Goal: Transaction & Acquisition: Purchase product/service

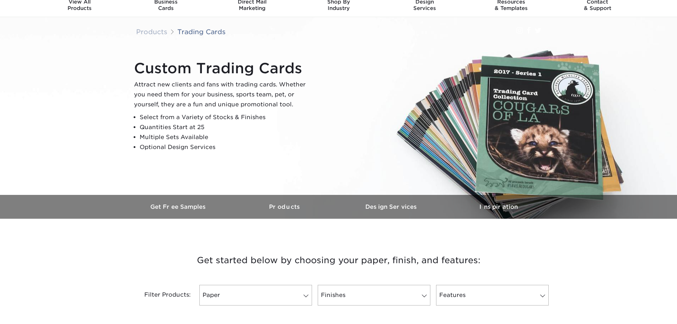
scroll to position [178, 0]
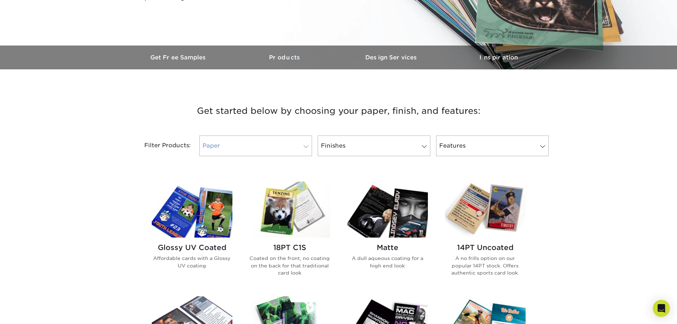
click at [280, 148] on link "Paper" at bounding box center [255, 145] width 113 height 21
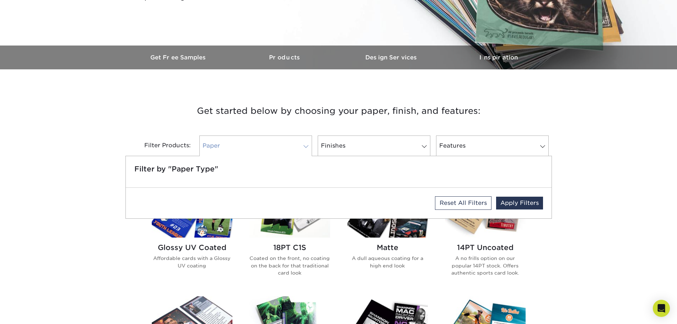
click at [280, 148] on link "Paper" at bounding box center [255, 145] width 113 height 21
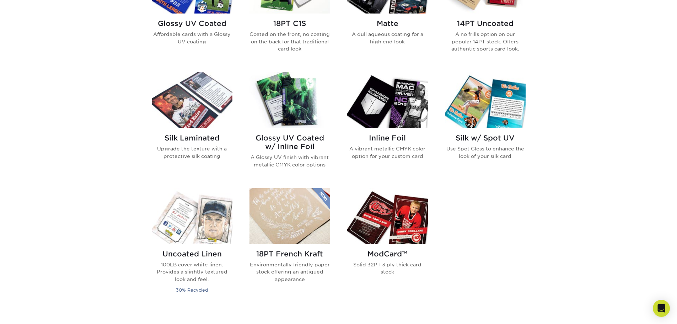
scroll to position [426, 0]
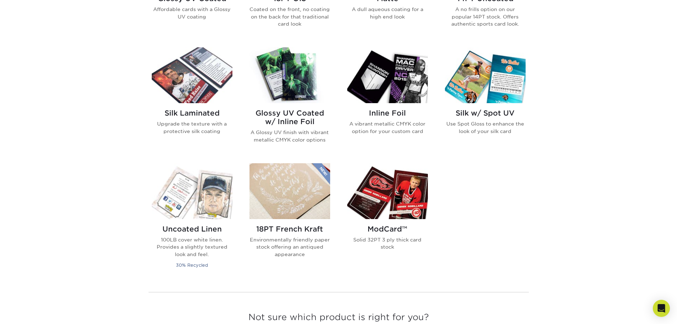
click at [298, 91] on img at bounding box center [289, 75] width 81 height 56
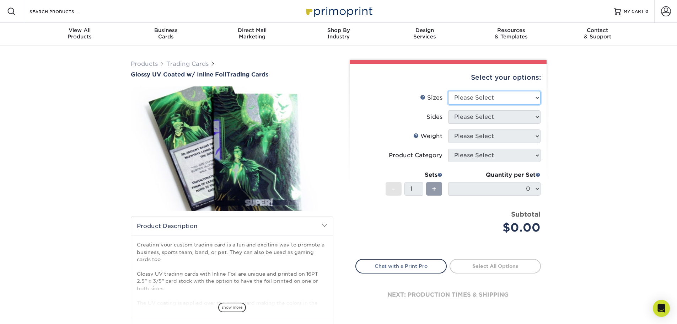
click at [456, 96] on select "Please Select 2.5" x 3.5"" at bounding box center [494, 97] width 92 height 13
select select "2.50x3.50"
click at [448, 91] on select "Please Select 2.5" x 3.5"" at bounding box center [494, 97] width 92 height 13
click at [470, 120] on select "Please Select Print Both Sides - Foil Back Only Print Both Sides - Foil Both Si…" at bounding box center [494, 116] width 92 height 13
select select "e9e9dfb3-fba1-4d60-972c-fd9ca5904d33"
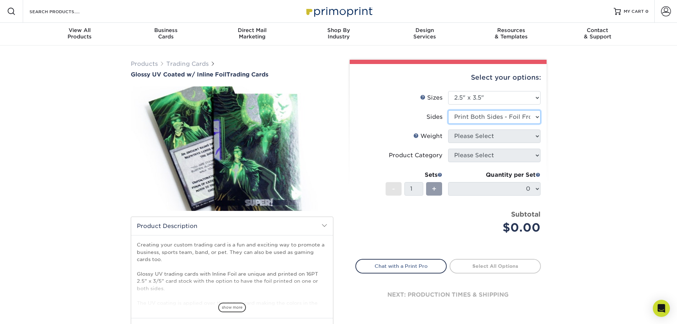
click at [448, 110] on select "Please Select Print Both Sides - Foil Back Only Print Both Sides - Foil Both Si…" at bounding box center [494, 116] width 92 height 13
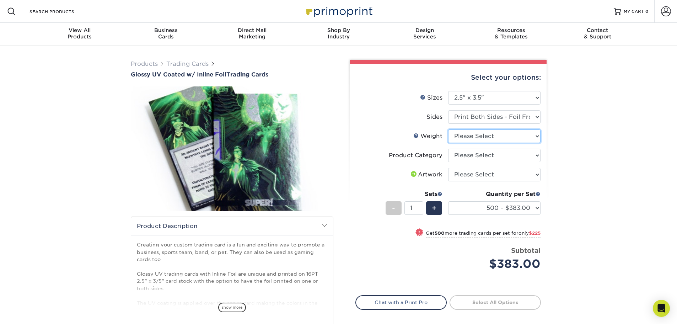
click at [524, 137] on select "Please Select 16PT" at bounding box center [494, 135] width 92 height 13
select select "16PT"
click at [448, 129] on select "Please Select 16PT" at bounding box center [494, 135] width 92 height 13
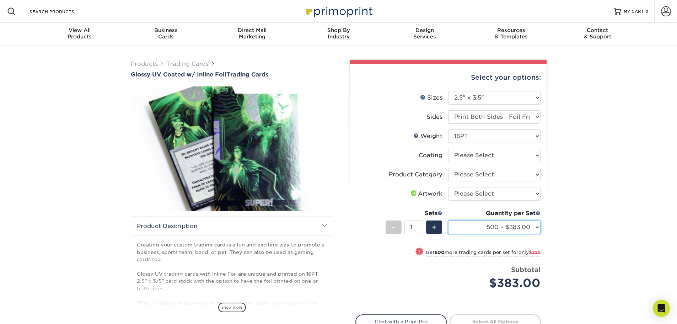
click at [531, 223] on select "500 – $383.00 1000 – $608.00 2500 – $883.00 5000 – $1252.00" at bounding box center [494, 226] width 92 height 13
click at [537, 229] on select "500 – $383.00 1000 – $608.00 2500 – $883.00 5000 – $1252.00" at bounding box center [494, 226] width 92 height 13
click at [534, 116] on select "Please Select Print Both Sides - Foil Back Only Print Both Sides - Foil Both Si…" at bounding box center [494, 116] width 92 height 13
click at [584, 149] on div "Products Trading Cards Glossy UV Coated w/ Inline Foil Trading Cards /" at bounding box center [338, 223] width 677 height 357
click at [535, 177] on select "Please Select Trading Cards" at bounding box center [494, 174] width 92 height 13
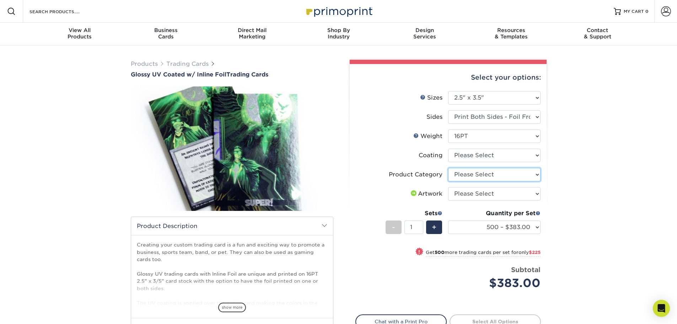
select select "c2f9bce9-36c2-409d-b101-c29d9d031e18"
click at [448, 168] on select "Please Select Trading Cards" at bounding box center [494, 174] width 92 height 13
click at [523, 156] on select at bounding box center [494, 154] width 92 height 13
select select "ae367451-b2b8-45df-a344-0f05b6a12993"
click at [448, 148] on select at bounding box center [494, 154] width 92 height 13
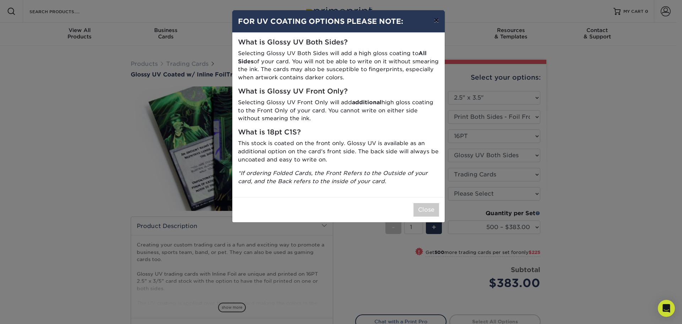
click at [435, 21] on button "×" at bounding box center [436, 20] width 16 height 20
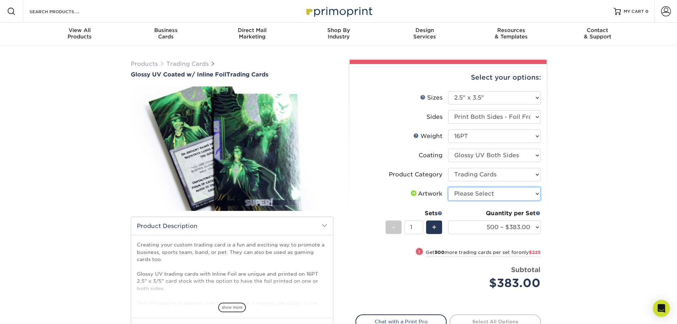
click at [506, 195] on select "Please Select I will upload files I need a design - $100" at bounding box center [494, 193] width 92 height 13
select select "upload"
click at [448, 187] on select "Please Select I will upload files I need a design - $100" at bounding box center [494, 193] width 92 height 13
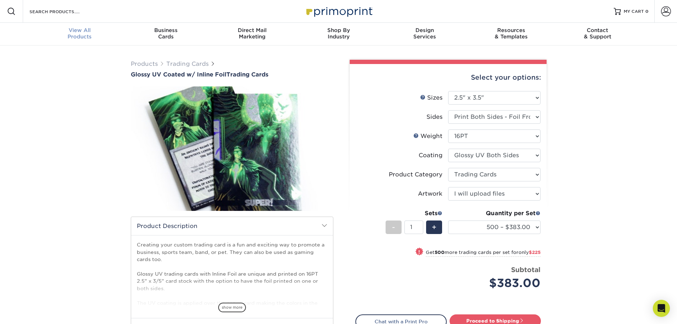
click at [80, 35] on div "View All Products" at bounding box center [80, 33] width 86 height 13
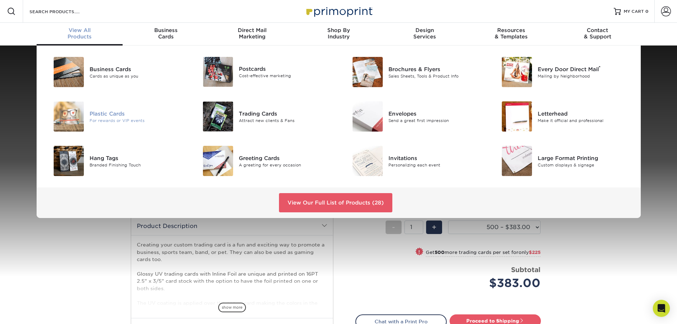
click at [115, 112] on div "Plastic Cards" at bounding box center [137, 113] width 94 height 8
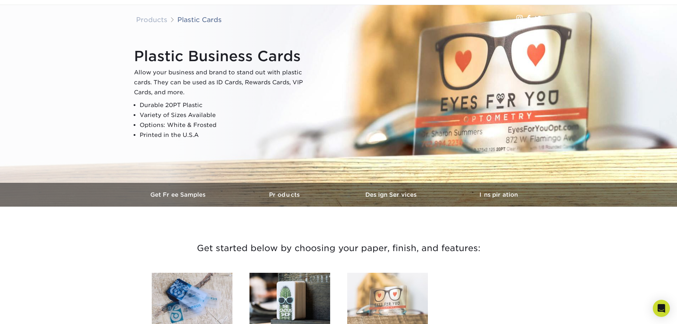
scroll to position [178, 0]
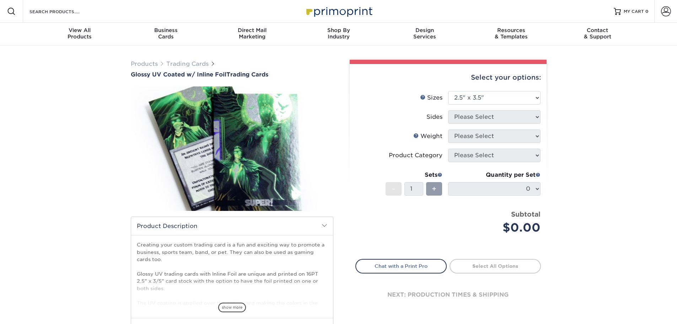
select select "2.50x3.50"
drag, startPoint x: 0, startPoint y: 0, endPoint x: 257, endPoint y: 204, distance: 327.7
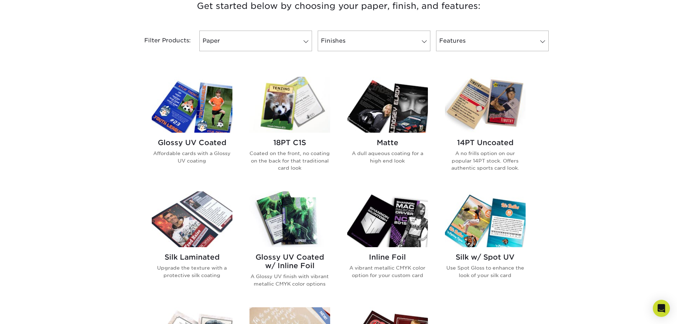
scroll to position [284, 0]
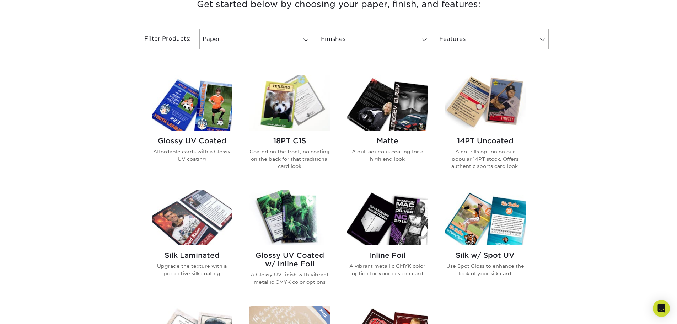
click at [386, 221] on img at bounding box center [387, 217] width 81 height 56
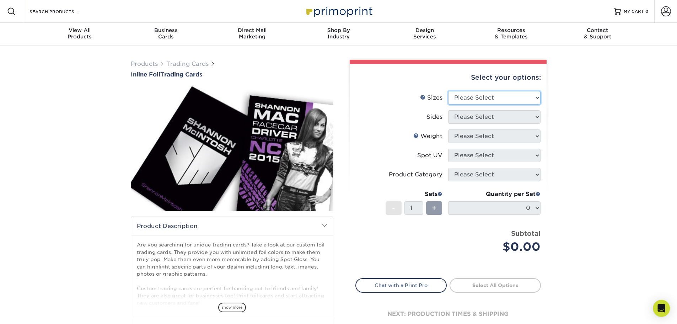
click at [493, 100] on select "Please Select 2.5" x 3.5"" at bounding box center [494, 97] width 92 height 13
select select "2.50x3.50"
click at [448, 91] on select "Please Select 2.5" x 3.5"" at bounding box center [494, 97] width 92 height 13
click at [488, 121] on select "Please Select Print Both Sides - Foil Back Only Print Both Sides - Foil Both Si…" at bounding box center [494, 116] width 92 height 13
select select "e9e9dfb3-fba1-4d60-972c-fd9ca5904d33"
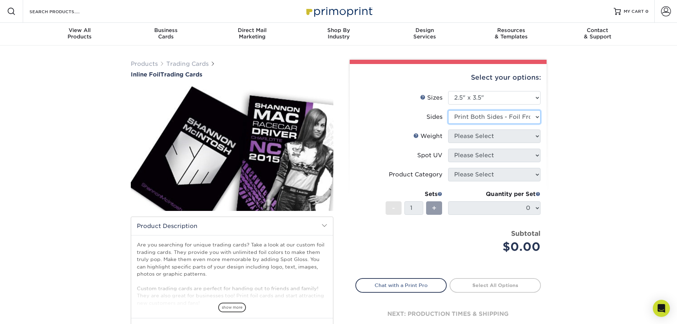
click at [448, 110] on select "Please Select Print Both Sides - Foil Back Only Print Both Sides - Foil Both Si…" at bounding box center [494, 116] width 92 height 13
click at [494, 140] on select "Please Select 16PT" at bounding box center [494, 135] width 92 height 13
select select "16PT"
click at [448, 129] on select "Please Select 16PT" at bounding box center [494, 135] width 92 height 13
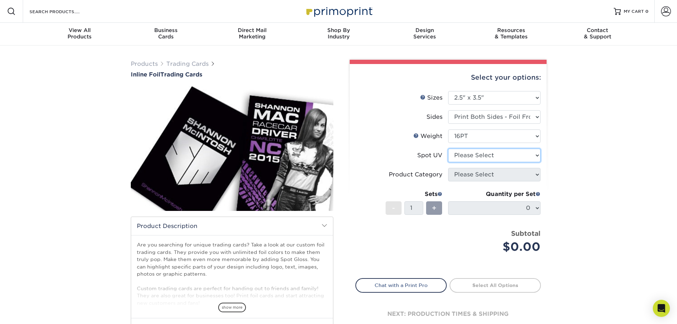
click at [515, 155] on select "Please Select No Spot UV Front and Back (Both Sides) Front Only Back Only" at bounding box center [494, 154] width 92 height 13
select select "3"
click at [448, 148] on select "Please Select No Spot UV Front and Back (Both Sides) Front Only Back Only" at bounding box center [494, 154] width 92 height 13
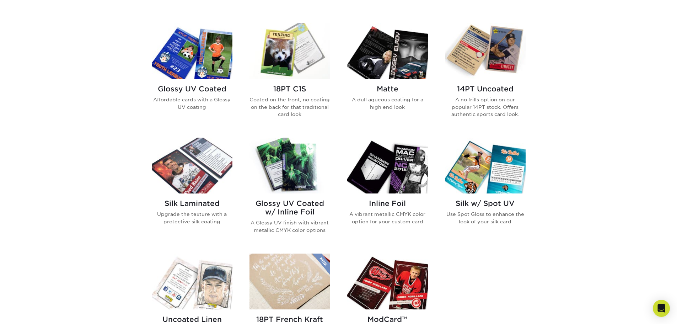
scroll to position [320, 0]
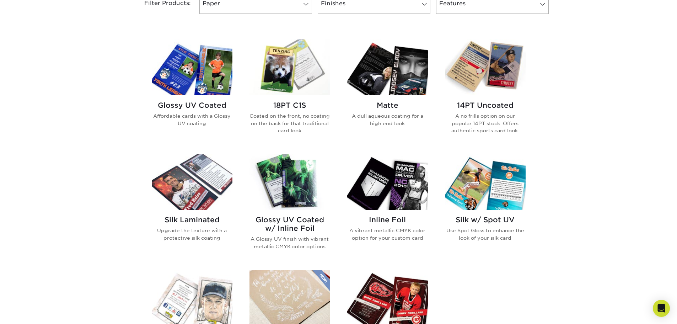
click at [381, 96] on div "Matte A dull aqueous coating for a high end look" at bounding box center [387, 116] width 81 height 43
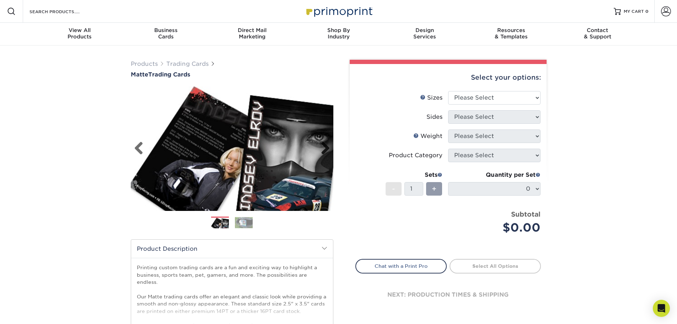
click at [327, 150] on link "Next" at bounding box center [322, 148] width 14 height 14
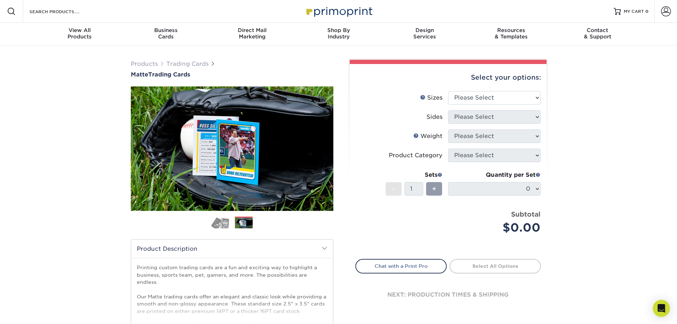
click at [325, 148] on link "Next" at bounding box center [322, 148] width 14 height 14
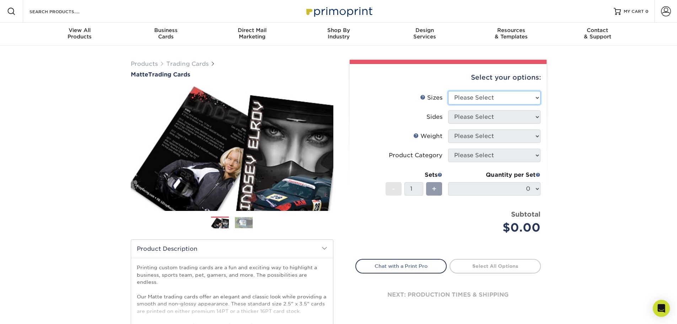
click at [509, 97] on select "Please Select 2.5" x 3.5"" at bounding box center [494, 97] width 92 height 13
select select "2.50x3.50"
click at [448, 91] on select "Please Select 2.5" x 3.5"" at bounding box center [494, 97] width 92 height 13
click at [486, 118] on select "Please Select Print Both Sides Print Front Only" at bounding box center [494, 116] width 92 height 13
select select "13abbda7-1d64-4f25-8bb2-c179b224825d"
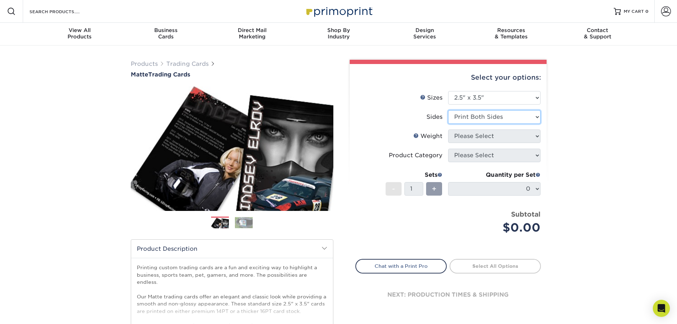
click at [448, 110] on select "Please Select Print Both Sides Print Front Only" at bounding box center [494, 116] width 92 height 13
click at [491, 138] on select "Please Select 16PT 14PT" at bounding box center [494, 135] width 92 height 13
select select "16PT"
click at [448, 129] on select "Please Select 16PT 14PT" at bounding box center [494, 135] width 92 height 13
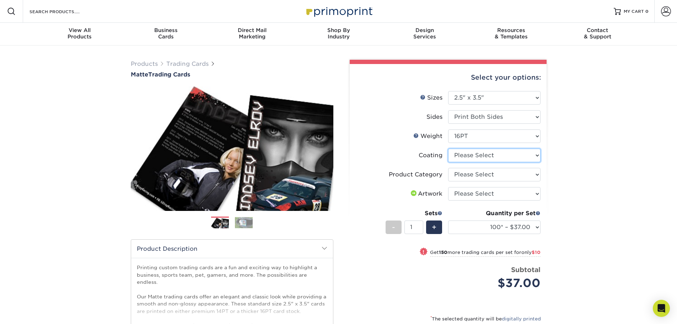
click at [484, 154] on select at bounding box center [494, 154] width 92 height 13
select select "121bb7b5-3b4d-429f-bd8d-bbf80e953313"
click at [448, 148] on select at bounding box center [494, 154] width 92 height 13
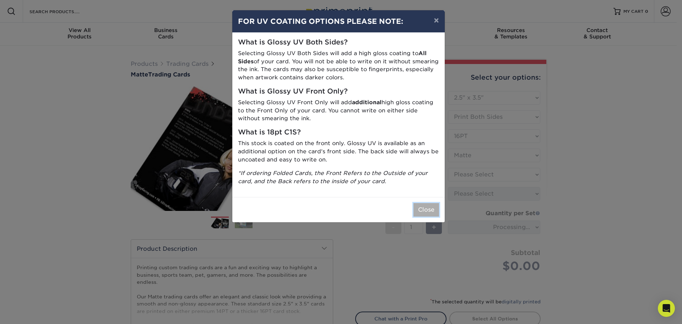
click at [429, 212] on button "Close" at bounding box center [426, 209] width 26 height 13
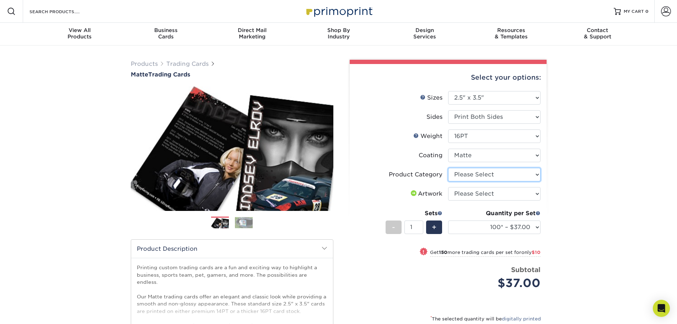
click at [524, 177] on select "Please Select Trading Cards" at bounding box center [494, 174] width 92 height 13
select select "c2f9bce9-36c2-409d-b101-c29d9d031e18"
click at [448, 168] on select "Please Select Trading Cards" at bounding box center [494, 174] width 92 height 13
click at [528, 193] on select "Please Select I will upload files I need a design - $100" at bounding box center [494, 193] width 92 height 13
select select "upload"
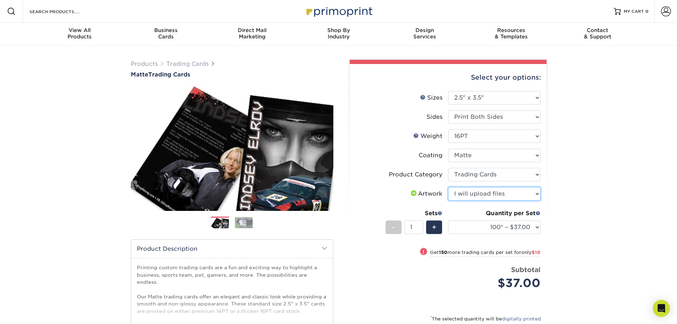
click at [448, 187] on select "Please Select I will upload files I need a design - $100" at bounding box center [494, 193] width 92 height 13
click at [570, 197] on div "Products Trading Cards Matte Trading Cards" at bounding box center [338, 234] width 677 height 379
